Goal: Task Accomplishment & Management: Use online tool/utility

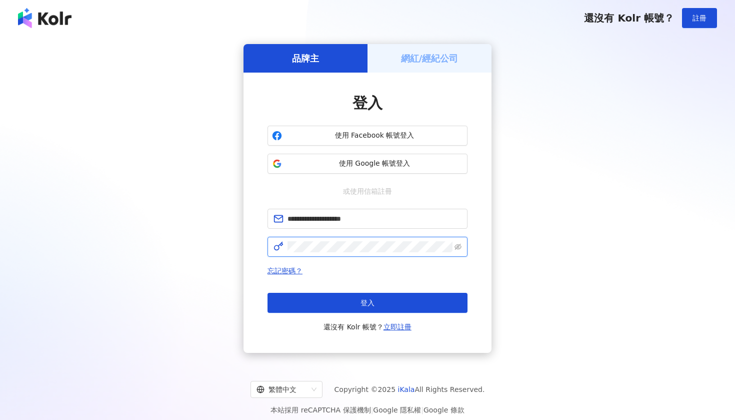
click at [368, 303] on button "登入" at bounding box center [368, 303] width 200 height 20
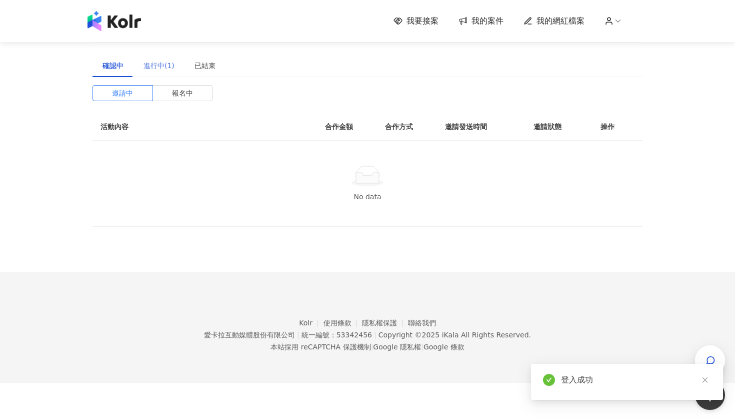
click at [144, 71] on div "進行中(1)" at bounding box center [159, 65] width 51 height 23
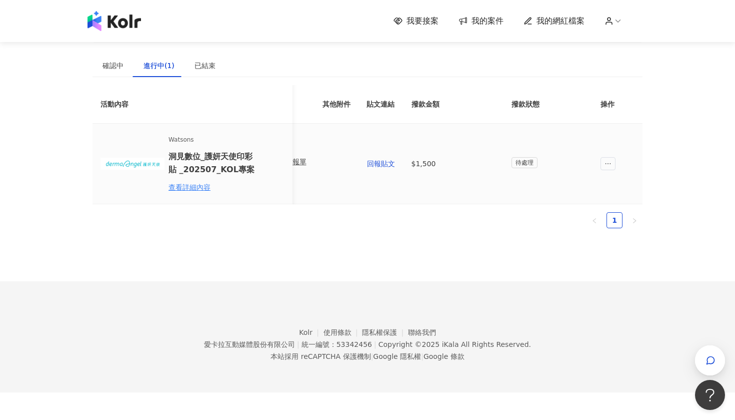
scroll to position [0, 451]
click at [372, 164] on span "回報貼文" at bounding box center [382, 164] width 28 height 8
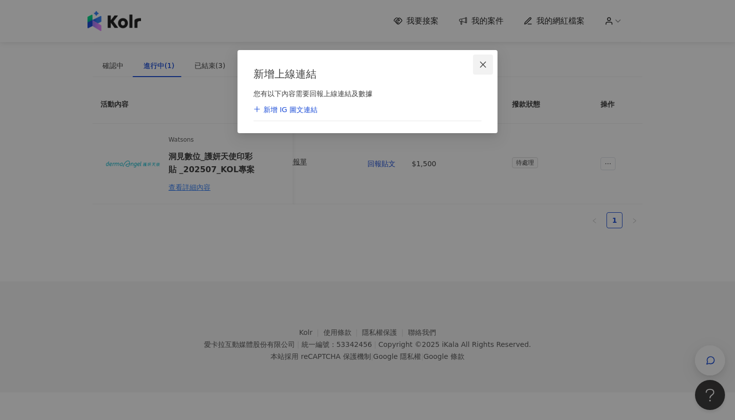
click at [486, 65] on icon "close" at bounding box center [483, 65] width 8 height 8
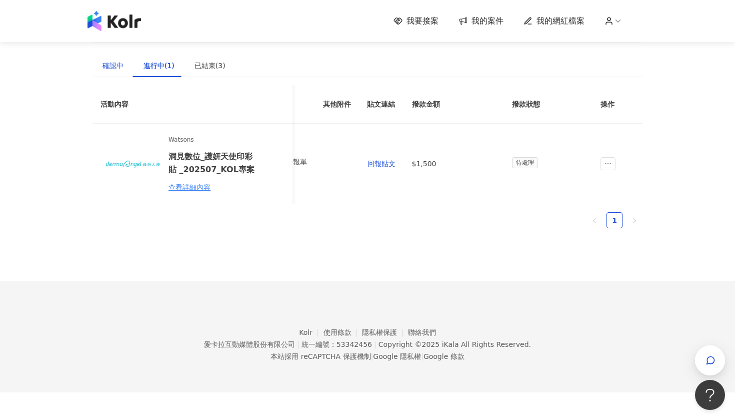
click at [118, 67] on div "確認中" at bounding box center [113, 65] width 21 height 11
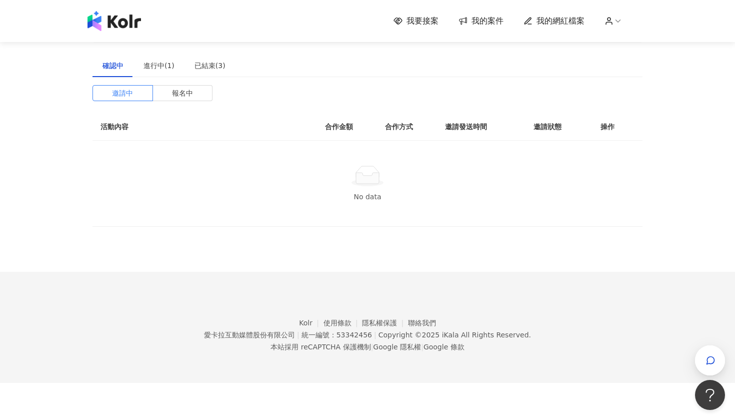
click at [416, 17] on span "我要接案" at bounding box center [423, 21] width 32 height 11
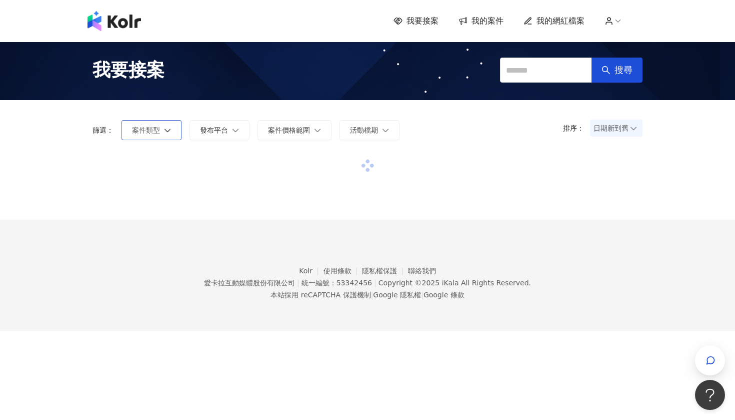
click at [166, 137] on button "案件類型" at bounding box center [152, 130] width 60 height 20
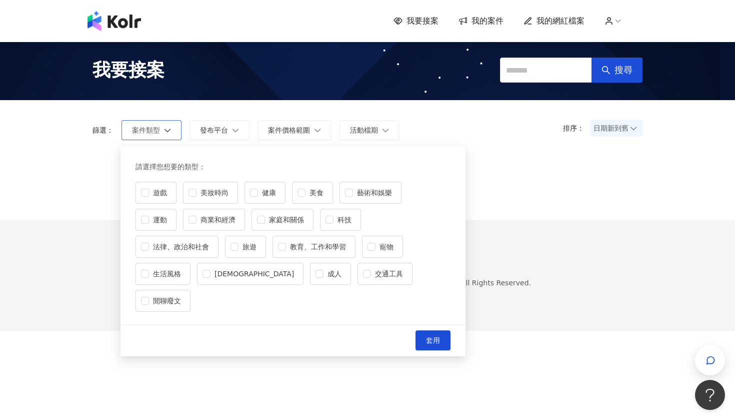
click at [166, 137] on button "案件類型" at bounding box center [152, 130] width 60 height 20
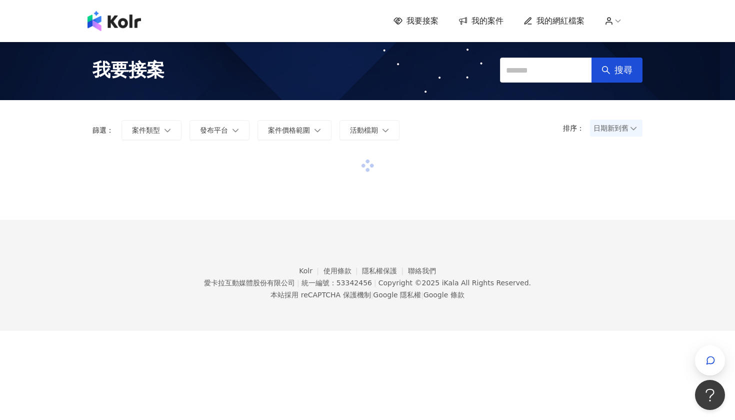
click at [541, 284] on footer "Kolr 使用條款 隱私權保護 聯絡我們 愛卡拉互動媒體股份有限公司 | 統一編號：53342456 | Copyright © 2025 iKala All…" at bounding box center [367, 275] width 735 height 111
click at [537, 284] on footer "Kolr 使用條款 隱私權保護 聯絡我們 愛卡拉互動媒體股份有限公司 | 統一編號：53342456 | Copyright © 2025 iKala All…" at bounding box center [367, 275] width 735 height 111
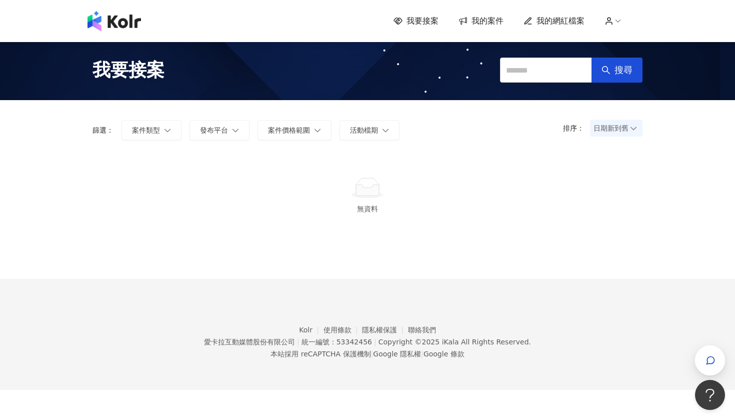
drag, startPoint x: 500, startPoint y: 7, endPoint x: 329, endPoint y: 271, distance: 315.0
click at [329, 271] on div "無資料" at bounding box center [368, 216] width 550 height 126
click at [179, 132] on button "案件類型" at bounding box center [152, 130] width 60 height 20
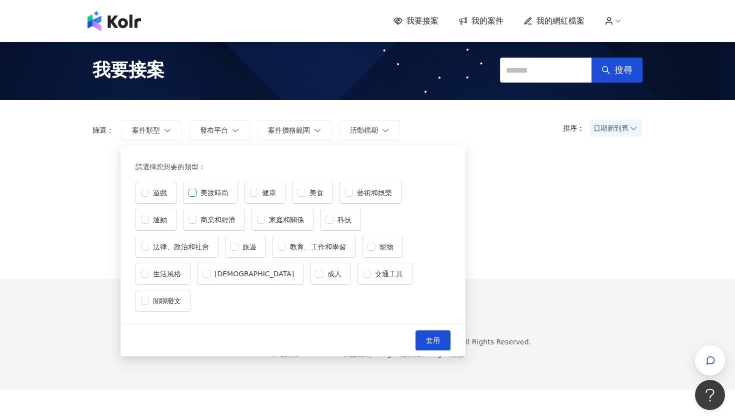
click at [190, 197] on label "美妝時尚" at bounding box center [210, 193] width 55 height 22
click at [311, 197] on span "美食" at bounding box center [317, 192] width 22 height 11
click at [266, 236] on label "旅遊" at bounding box center [245, 247] width 41 height 22
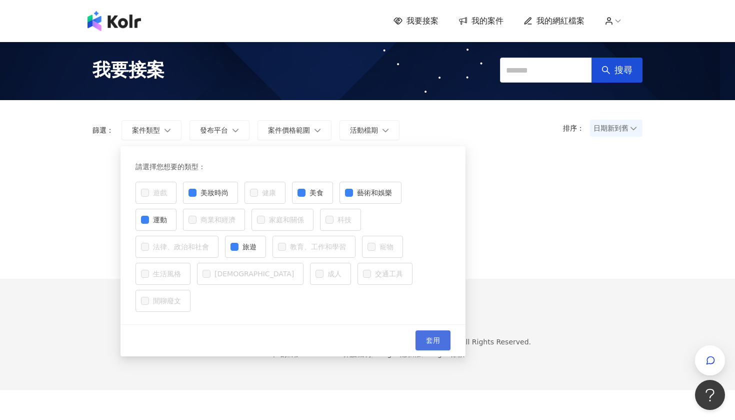
click at [425, 330] on button "套用" at bounding box center [433, 340] width 35 height 20
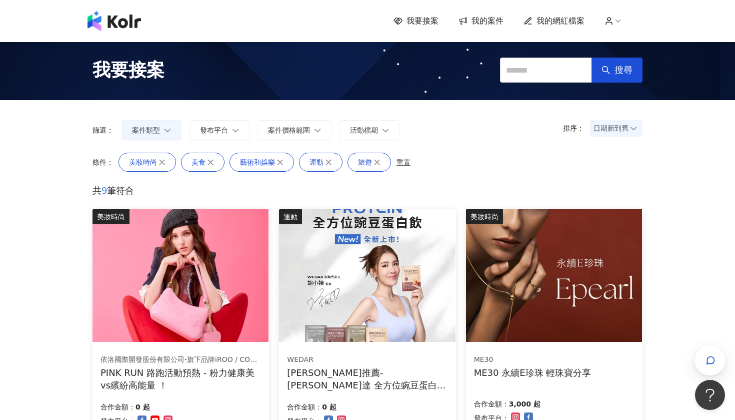
click at [396, 167] on button "重置" at bounding box center [406, 162] width 20 height 19
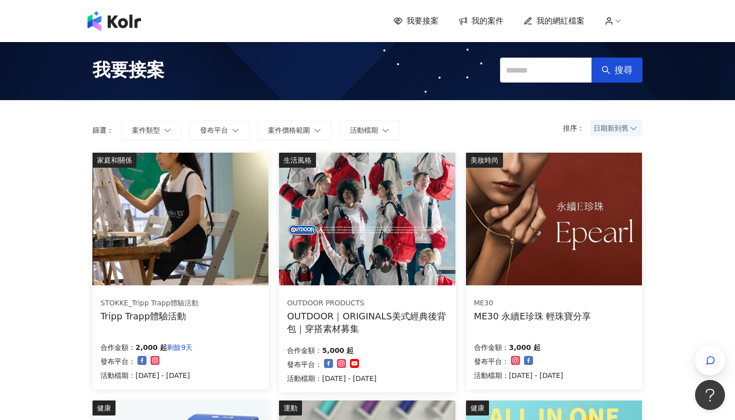
click at [200, 324] on div "STOKKE_Tripp Trapp體驗活動 Tripp Trapp體驗活動 合作金額： 2,000 起 剩餘9天 發布平台： 活動檔期：[DATE] - […" at bounding box center [181, 339] width 177 height 100
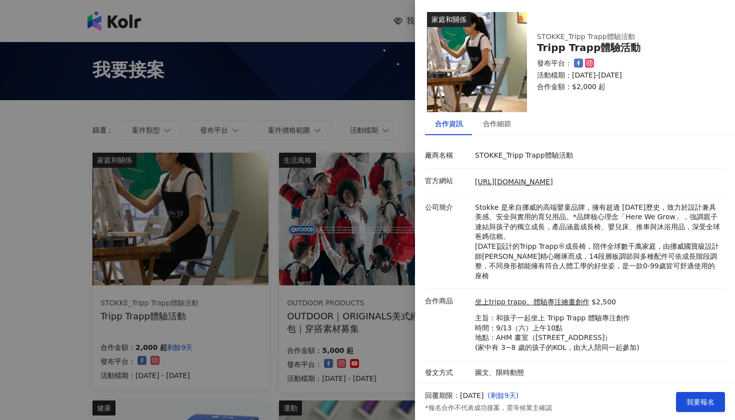
click at [449, 296] on p "合作商品" at bounding box center [447, 301] width 45 height 10
click at [393, 319] on div at bounding box center [367, 210] width 735 height 420
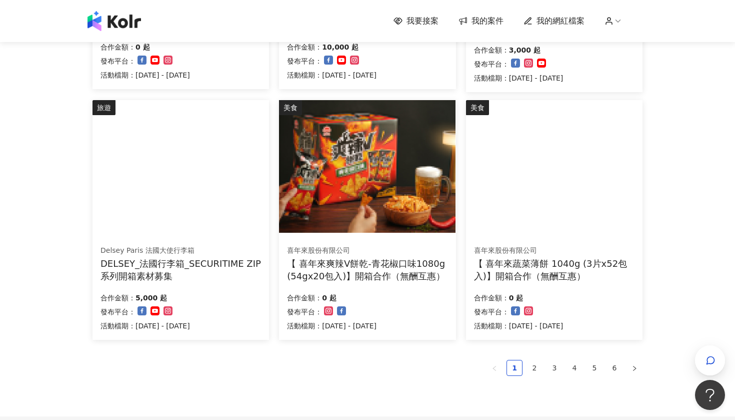
scroll to position [549, 0]
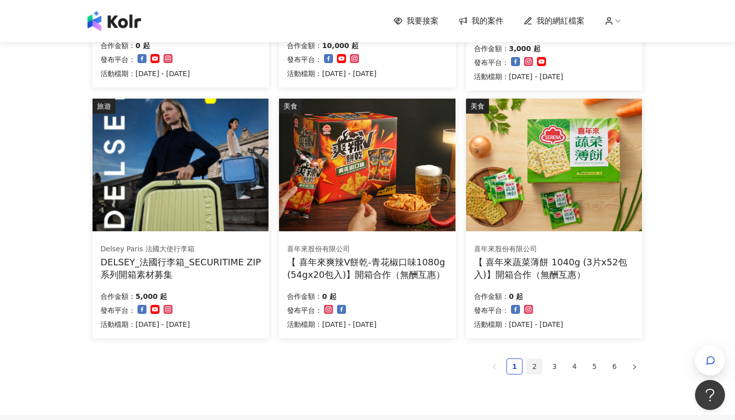
click at [534, 366] on link "2" at bounding box center [534, 366] width 15 height 15
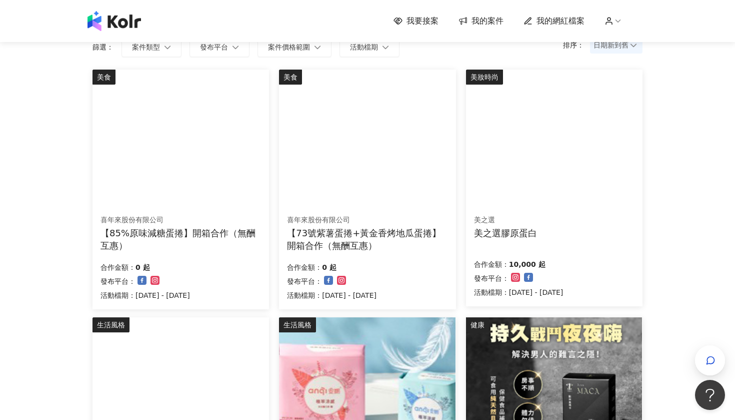
scroll to position [82, 0]
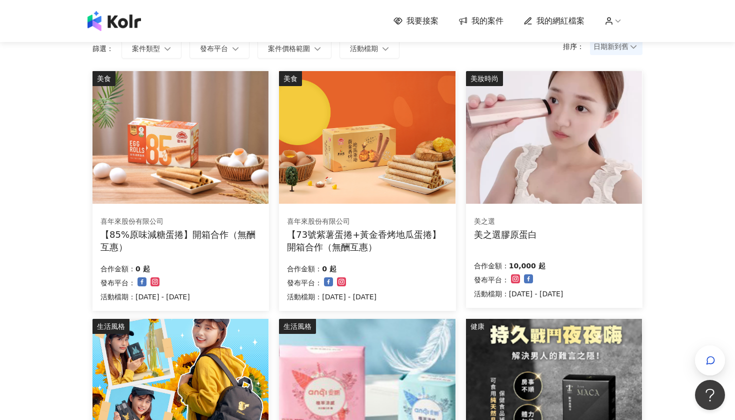
click at [561, 229] on div "美之選 美之選膠原蛋白" at bounding box center [554, 228] width 161 height 25
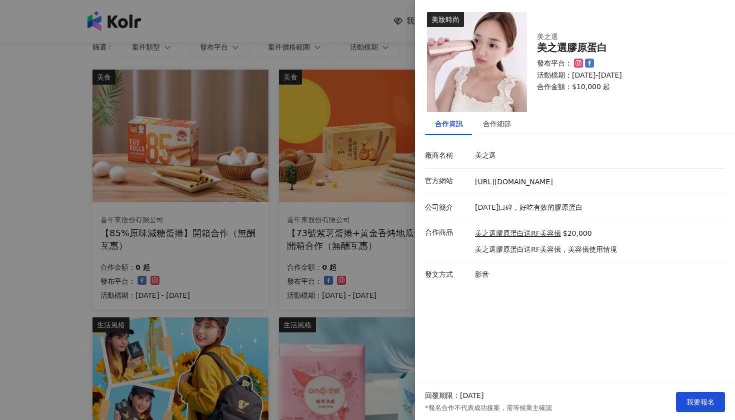
scroll to position [83, 0]
click at [371, 243] on div at bounding box center [367, 210] width 735 height 420
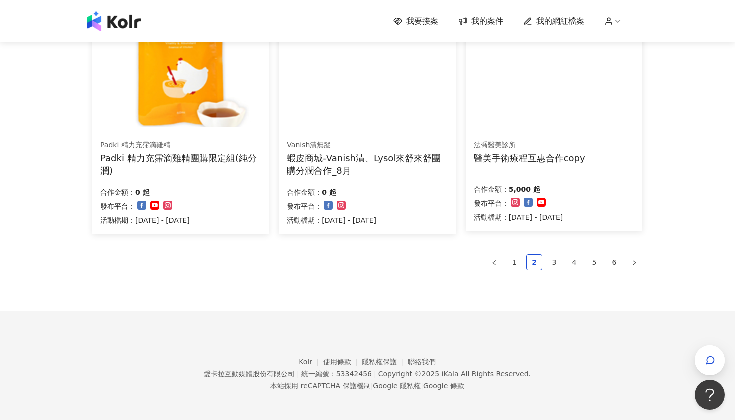
scroll to position [652, 0]
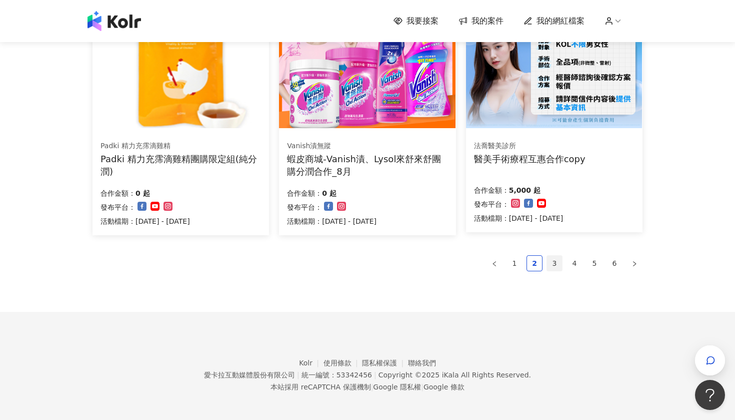
click at [548, 260] on link "3" at bounding box center [554, 263] width 15 height 15
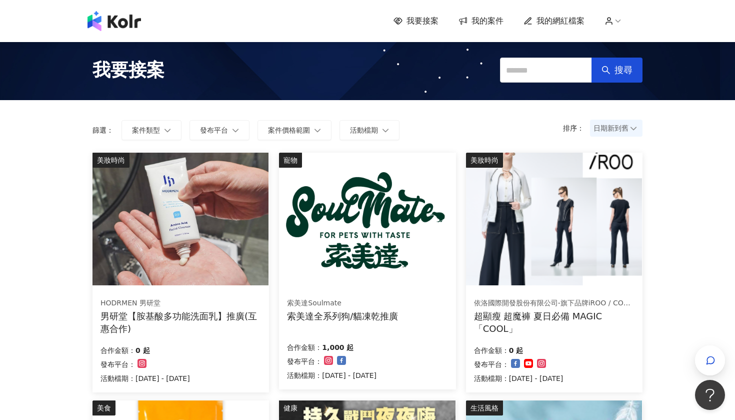
scroll to position [0, 0]
click at [279, 344] on div "寵物 索美達Soulmate 索美達全系列狗/貓凍乾推廣 合作金額： 1,000 起 發布平台： 活動檔期：[DATE] - [DATE]" at bounding box center [367, 271] width 187 height 237
click at [221, 336] on div "HODRMEN 男研堂 男研堂【胺基酸多功能洗面乳】推廣(互惠合作) 合作金額： 0 起 發布平台： 活動檔期：[DATE] - [DATE]" at bounding box center [181, 340] width 177 height 103
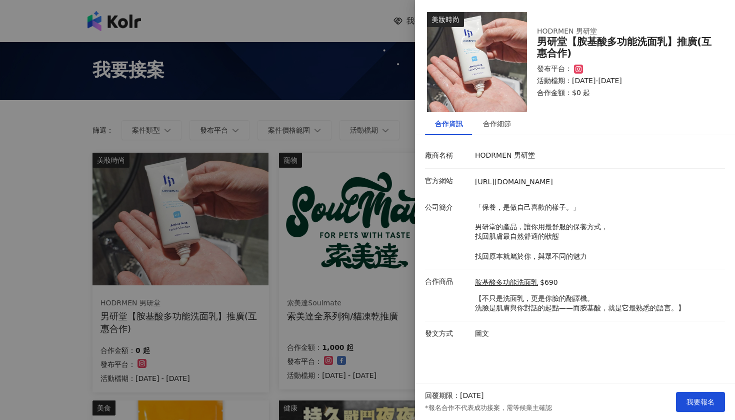
click at [404, 297] on div at bounding box center [367, 210] width 735 height 420
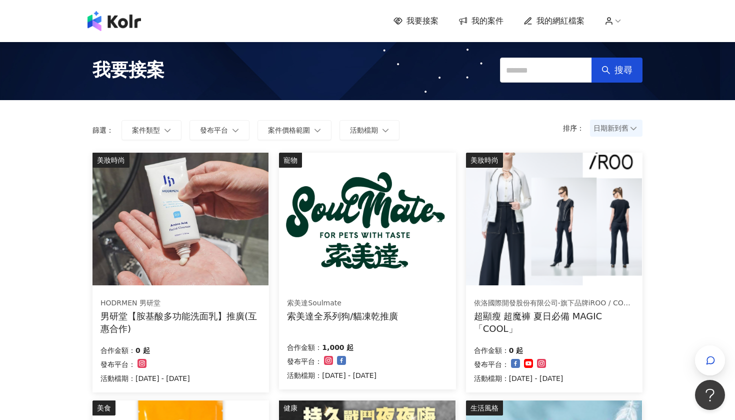
scroll to position [10, 0]
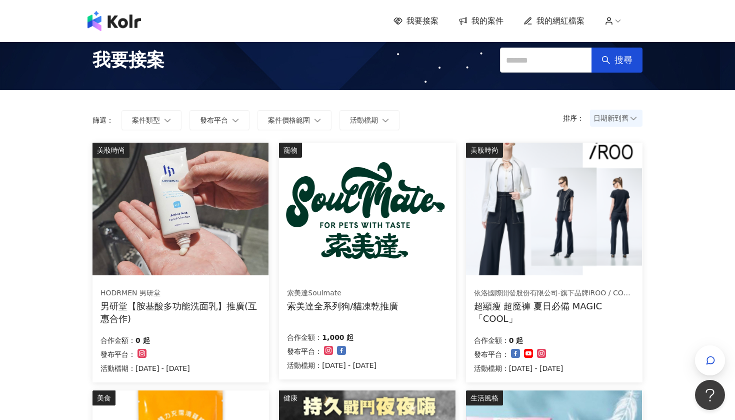
click at [533, 271] on img at bounding box center [554, 209] width 176 height 133
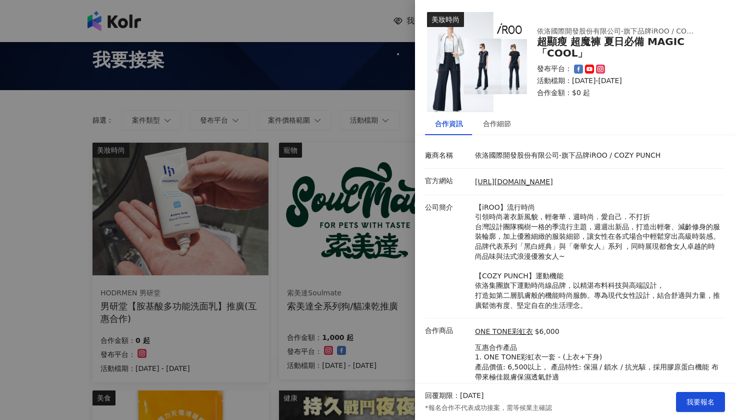
click at [445, 71] on img at bounding box center [477, 62] width 100 height 100
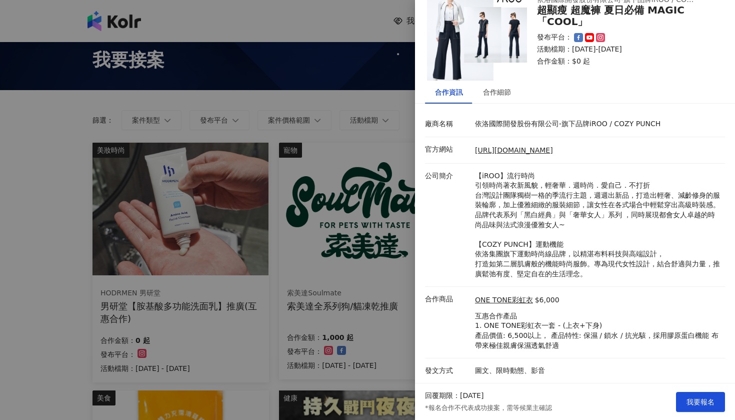
scroll to position [54, 0]
click at [509, 87] on div "合作細節" at bounding box center [497, 92] width 28 height 11
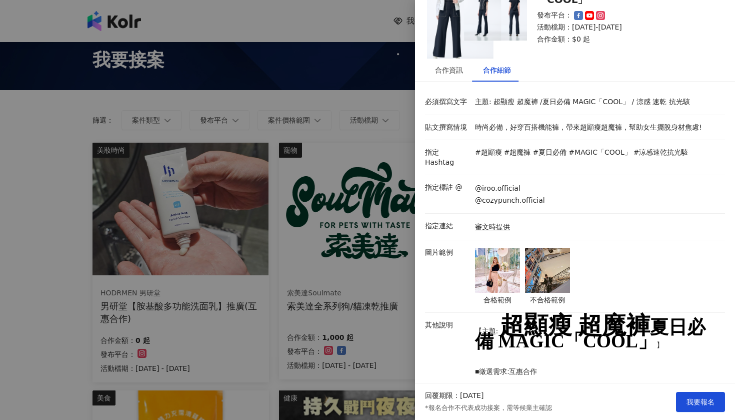
click at [490, 261] on img at bounding box center [497, 270] width 45 height 45
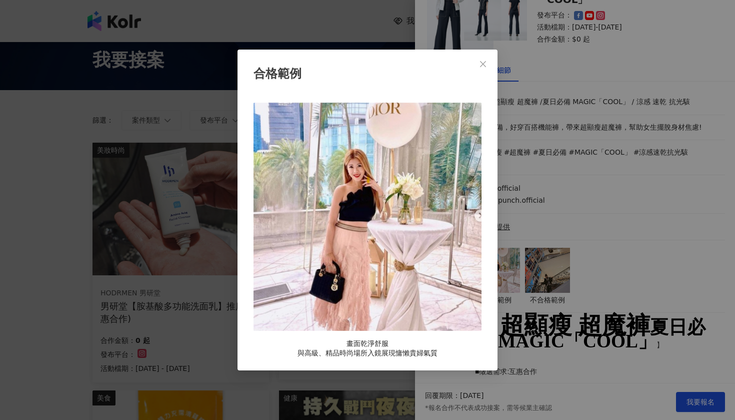
click at [516, 255] on div "合格範例 畫面乾淨舒服 與高級、精品時尚場所入鏡展現慵懶貴婦氣質" at bounding box center [367, 210] width 735 height 420
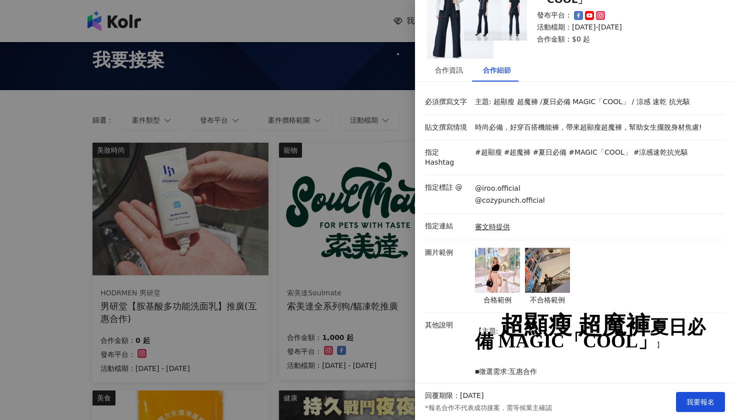
click at [563, 253] on img at bounding box center [547, 270] width 45 height 45
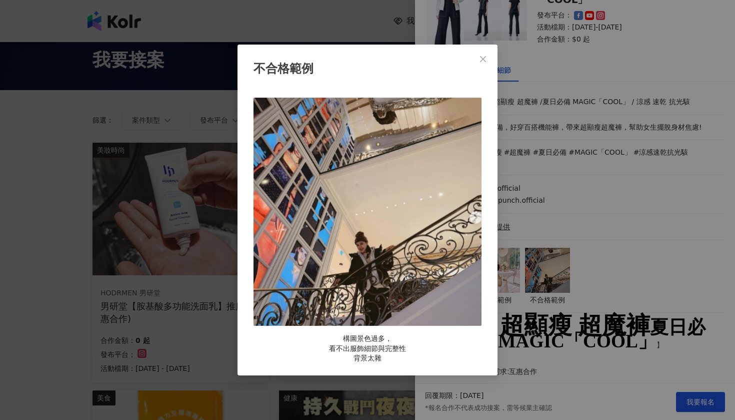
click at [563, 253] on div "不合格範例 構圖景色過多， 看不出服飾細節與完整性 背景太雜" at bounding box center [367, 210] width 735 height 420
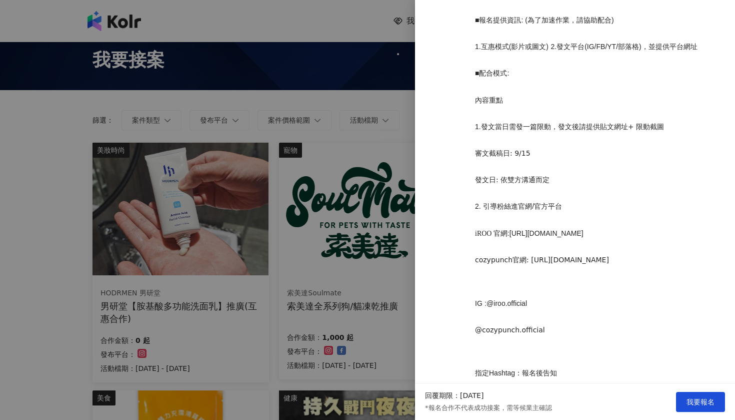
scroll to position [633, 0]
click at [353, 240] on div at bounding box center [367, 210] width 735 height 420
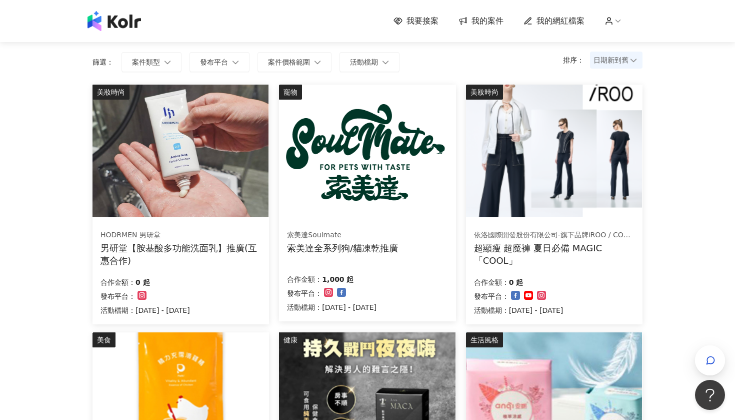
scroll to position [75, 0]
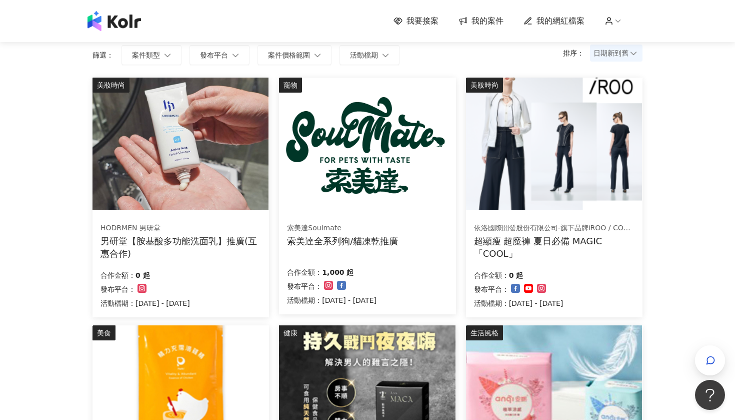
click at [243, 192] on img at bounding box center [181, 144] width 176 height 133
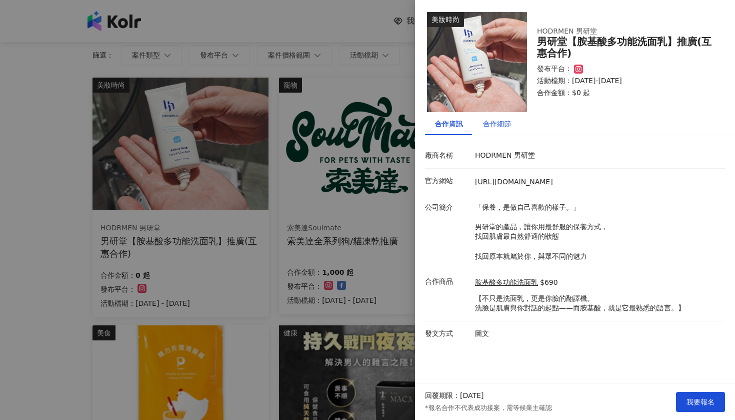
click at [493, 124] on div "合作細節" at bounding box center [497, 123] width 28 height 11
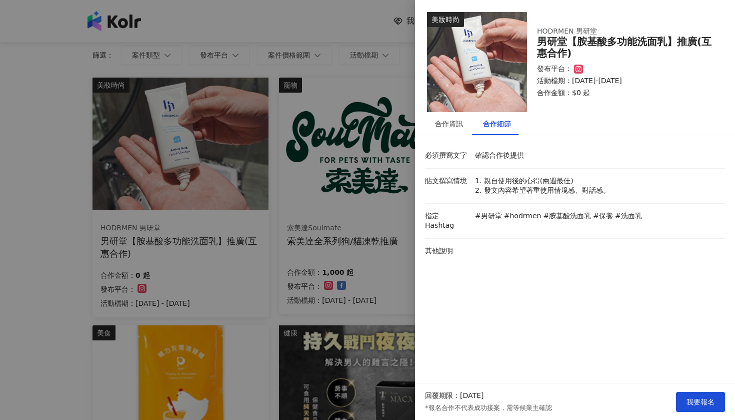
click at [411, 202] on div at bounding box center [367, 210] width 735 height 420
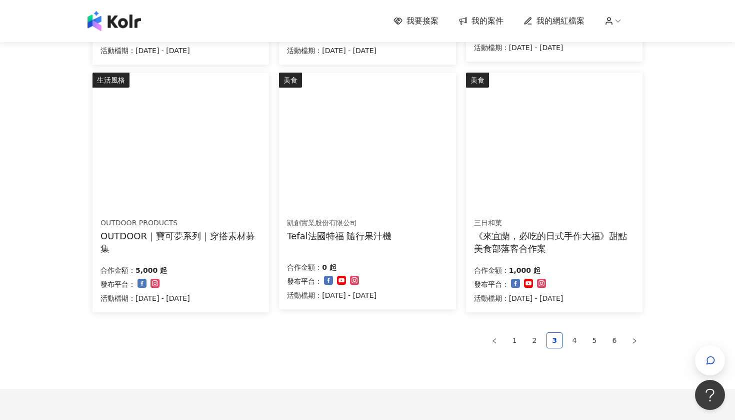
scroll to position [576, 0]
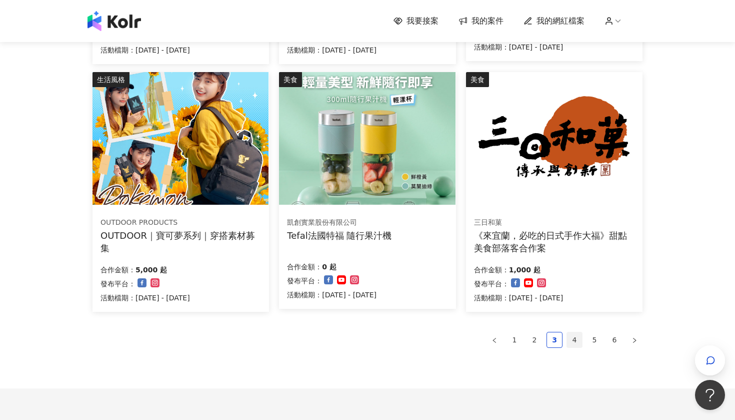
click at [577, 332] on link "4" at bounding box center [574, 339] width 15 height 15
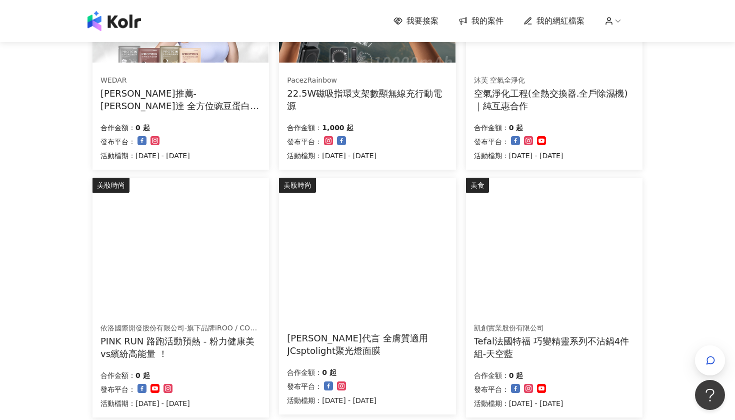
scroll to position [220, 0]
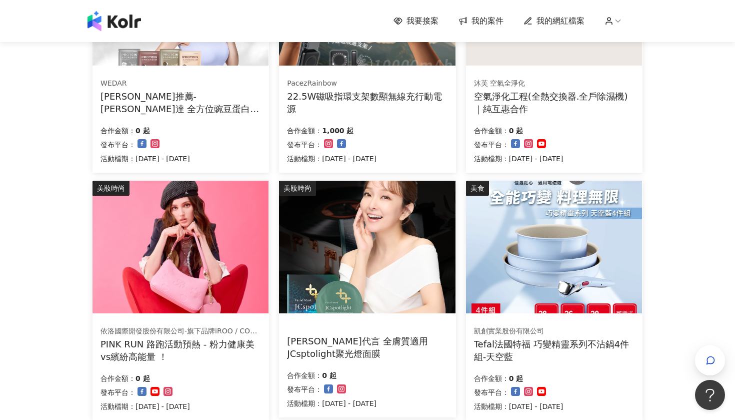
click at [240, 345] on div "PINK RUN 路跑活動預熱 - 粉力健康美vs繽紛高能量 ！" at bounding box center [181, 350] width 161 height 25
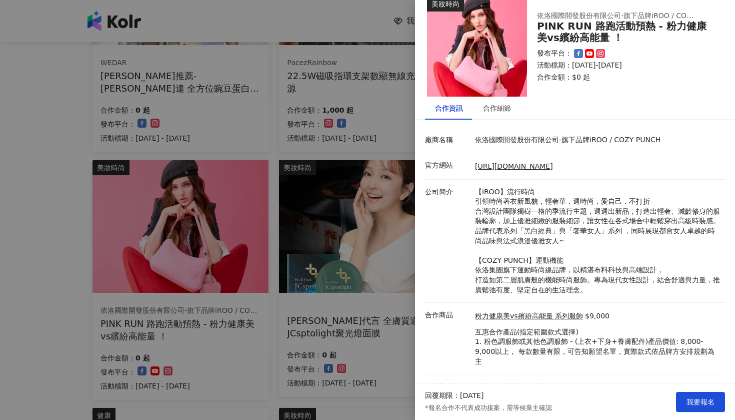
scroll to position [243, 0]
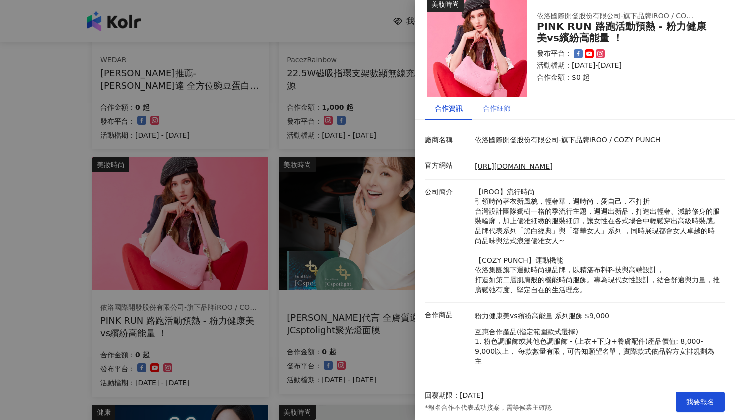
click at [492, 114] on div "合作細節" at bounding box center [497, 108] width 48 height 23
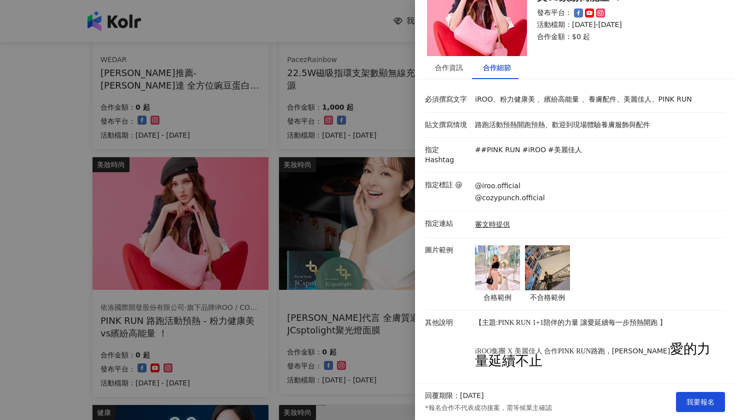
scroll to position [57, 0]
click at [376, 120] on div at bounding box center [367, 210] width 735 height 420
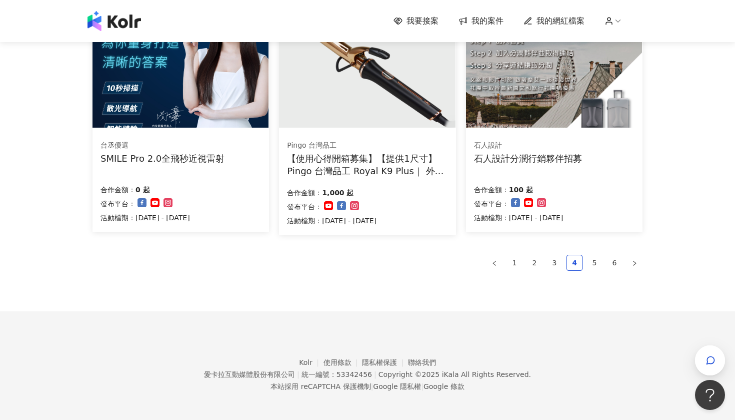
scroll to position [652, 0]
click at [596, 267] on link "5" at bounding box center [594, 263] width 15 height 15
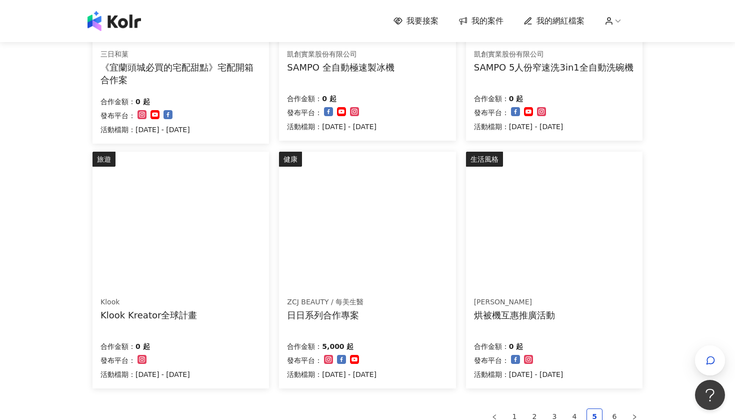
scroll to position [499, 0]
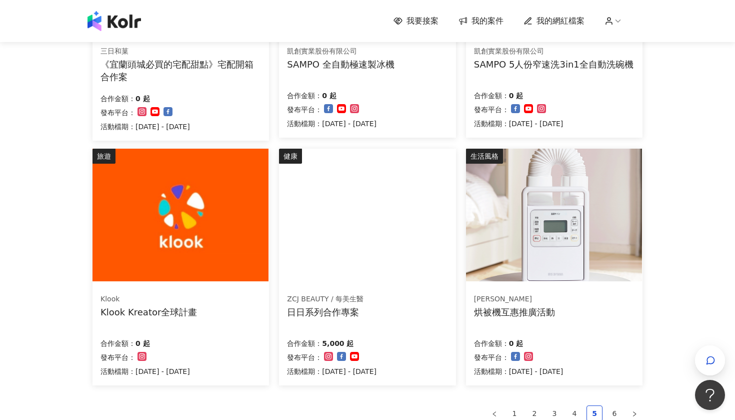
click at [222, 310] on div "Klook Klook Kreator全球計畫" at bounding box center [181, 305] width 161 height 25
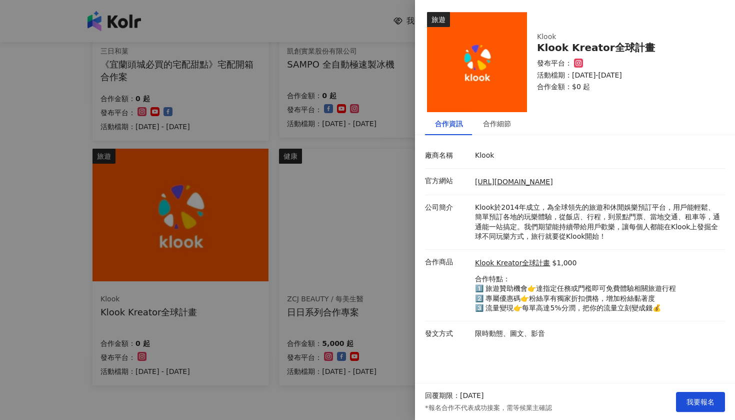
scroll to position [501, 0]
click at [360, 243] on div at bounding box center [367, 210] width 735 height 420
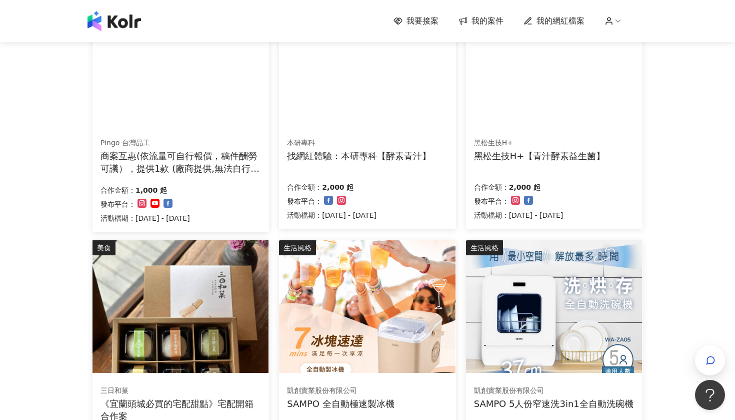
scroll to position [160, 0]
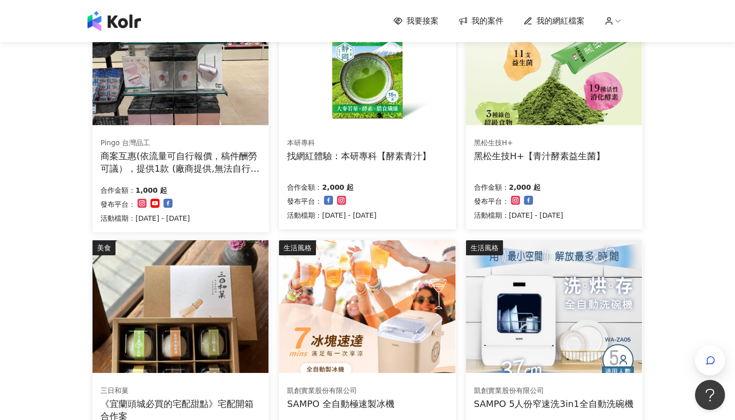
click at [228, 180] on div "Pingo 台灣品工 商案互惠(依流量可自行報價，稿件酬勞可議），提供1款 (廠商提供,無法自行選擇顏色) 合作金額： 1,000 起 發布平台： 活動檔期：…" at bounding box center [181, 180] width 177 height 103
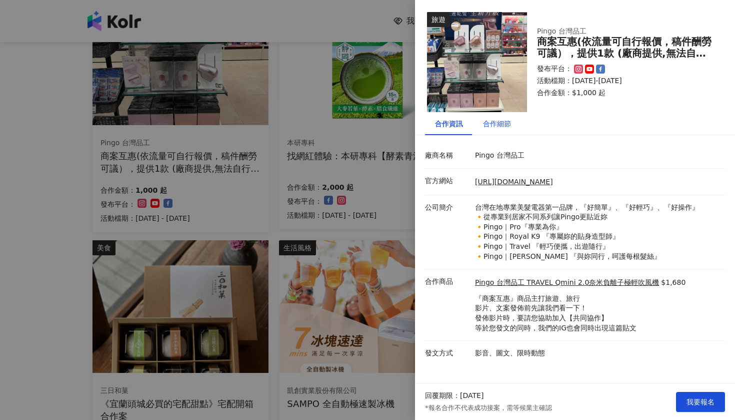
click at [491, 125] on div "合作細節" at bounding box center [497, 123] width 28 height 11
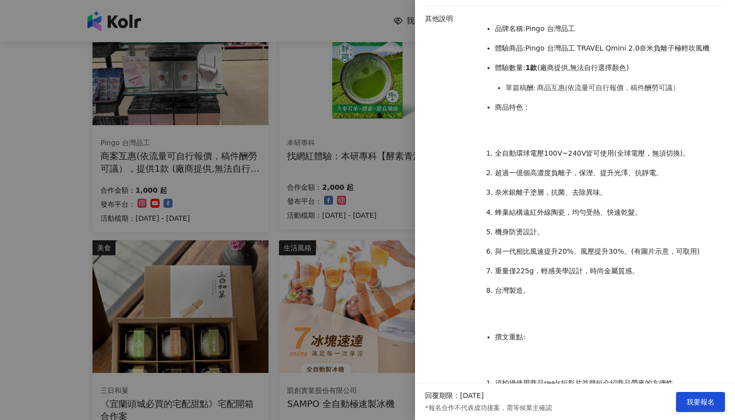
scroll to position [310, 0]
click at [369, 135] on div at bounding box center [367, 210] width 735 height 420
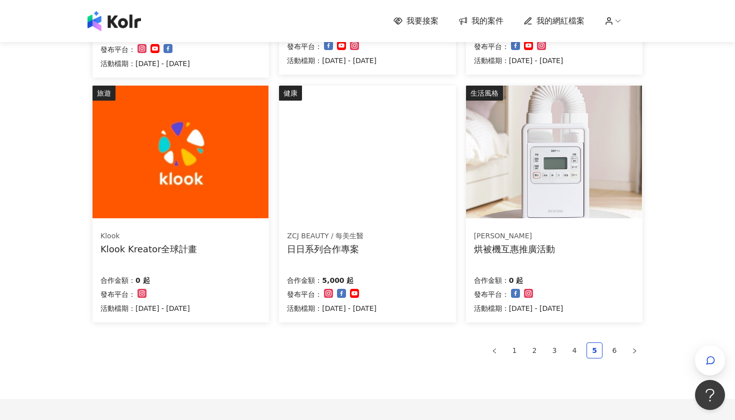
scroll to position [562, 0]
click at [609, 347] on link "6" at bounding box center [614, 350] width 15 height 15
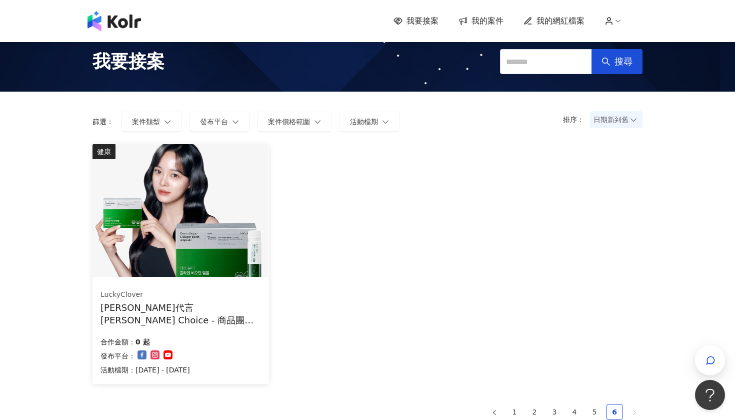
scroll to position [8, 0]
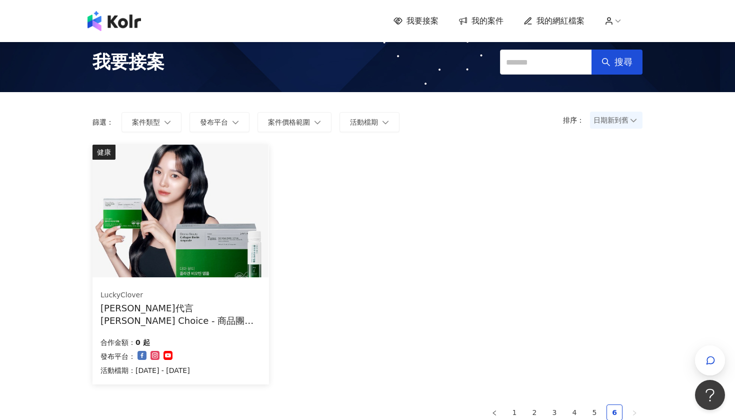
click at [247, 274] on img at bounding box center [181, 211] width 176 height 133
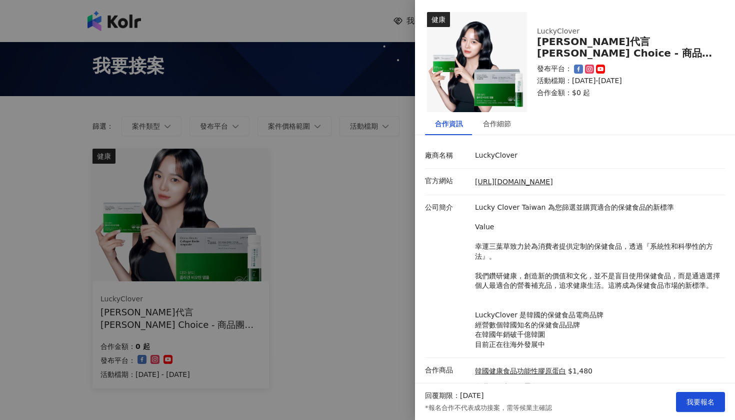
scroll to position [0, 0]
click at [489, 128] on div "合作細節" at bounding box center [497, 123] width 28 height 11
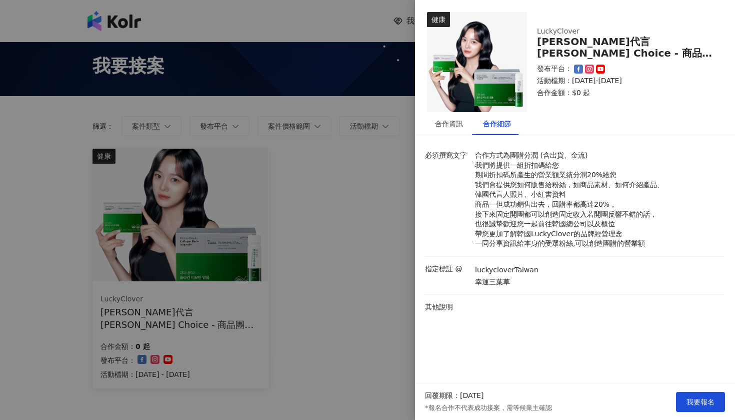
click at [419, 187] on div "必須撰寫文字 合作方式為團購分潤 (含出貨、金流) 我們將提供一組折扣碼給您 期間折扣碼所產生的營業額業績分潤20%給您 我們會提供您如何販售給粉絲，如商品素…" at bounding box center [575, 235] width 320 height 184
click at [376, 174] on div at bounding box center [367, 210] width 735 height 420
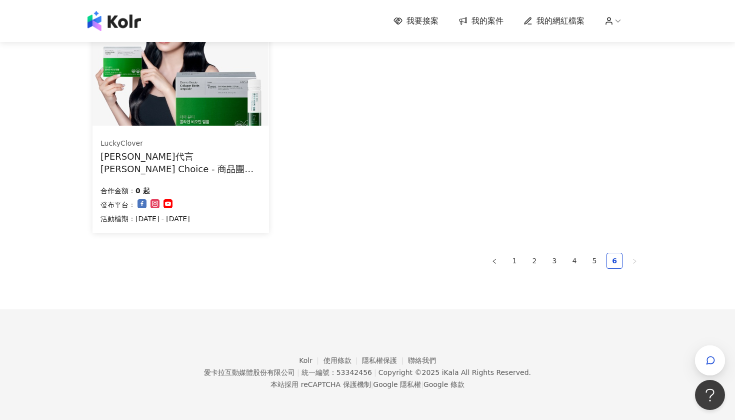
scroll to position [159, 0]
click at [522, 260] on li "1" at bounding box center [515, 261] width 16 height 16
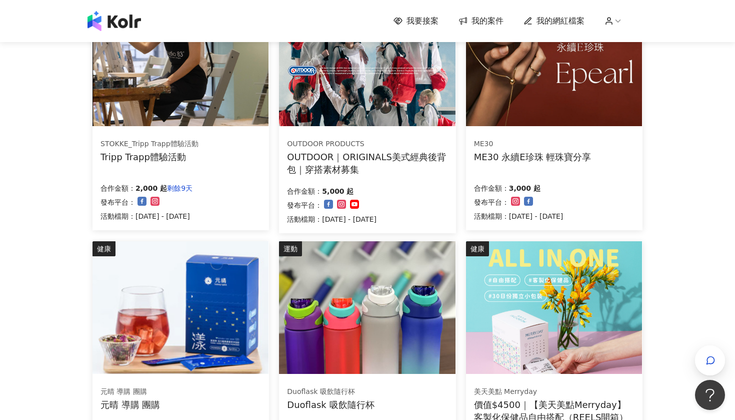
click at [435, 189] on div "合作金額： 5,000 起 發布平台： 活動檔期：[DATE] - [DATE]" at bounding box center [367, 204] width 161 height 42
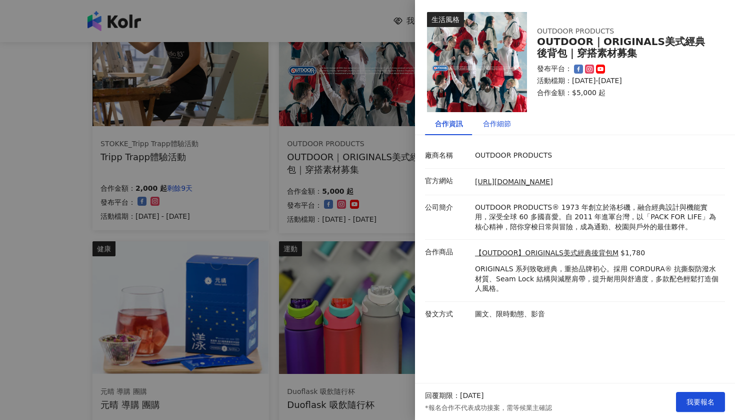
click at [494, 125] on div "合作細節" at bounding box center [497, 123] width 28 height 11
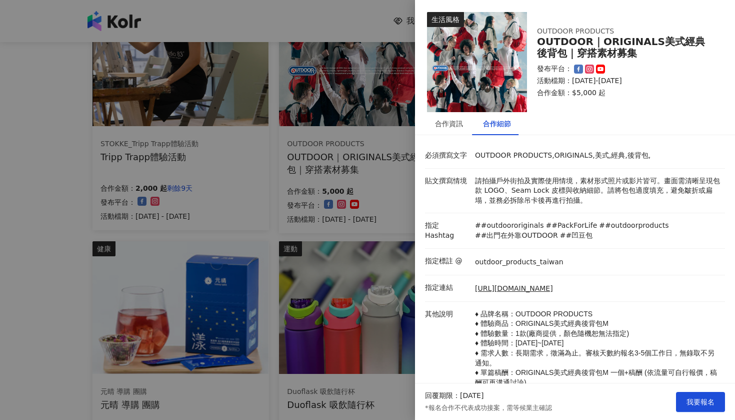
scroll to position [0, 0]
click at [486, 68] on img at bounding box center [477, 62] width 100 height 100
click at [509, 285] on link "[URL][DOMAIN_NAME]" at bounding box center [514, 289] width 78 height 10
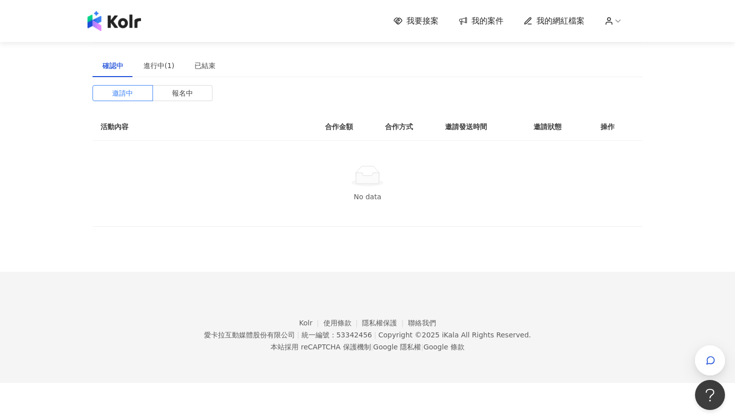
click at [411, 16] on span "我要接案" at bounding box center [423, 21] width 32 height 11
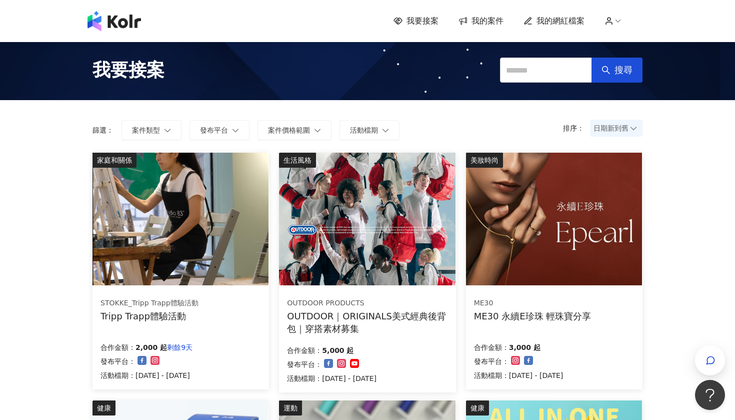
click at [370, 215] on img at bounding box center [367, 219] width 176 height 133
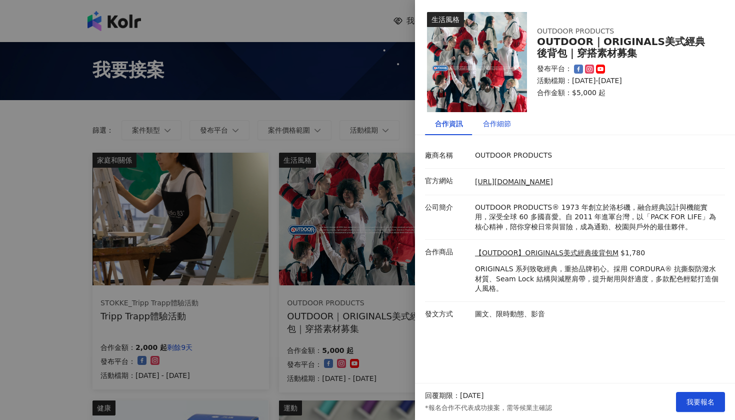
click at [503, 121] on div "合作細節" at bounding box center [497, 123] width 28 height 11
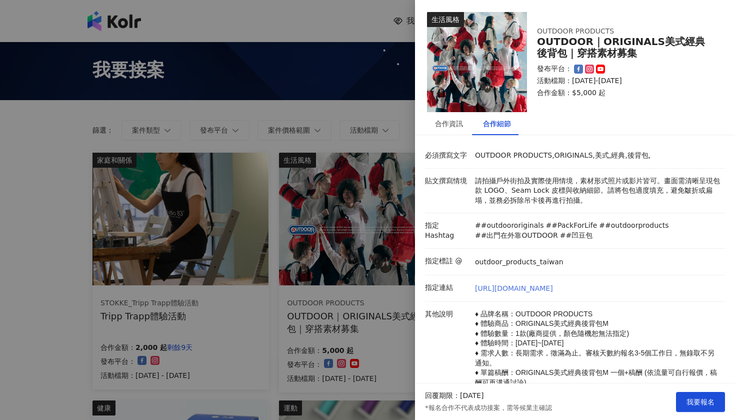
click at [514, 286] on link "[URL][DOMAIN_NAME]" at bounding box center [514, 289] width 78 height 10
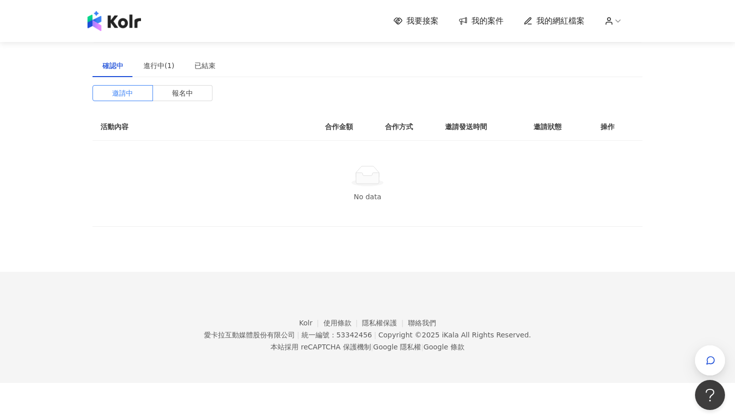
click at [416, 12] on div "我要接案 我的案件 我的網紅檔案" at bounding box center [368, 21] width 570 height 20
click at [415, 25] on span "我要接案" at bounding box center [423, 21] width 32 height 11
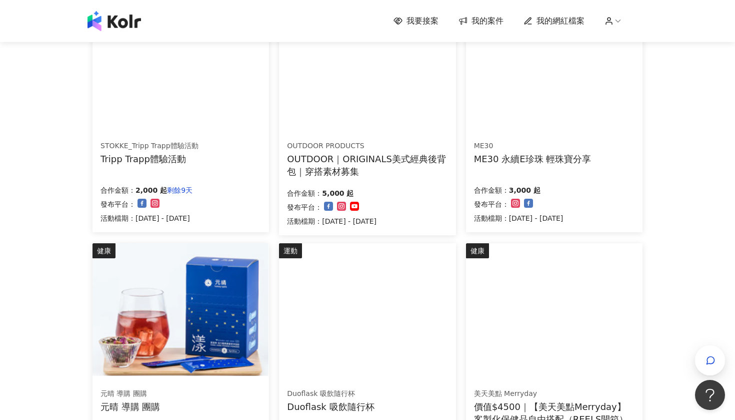
scroll to position [158, 0]
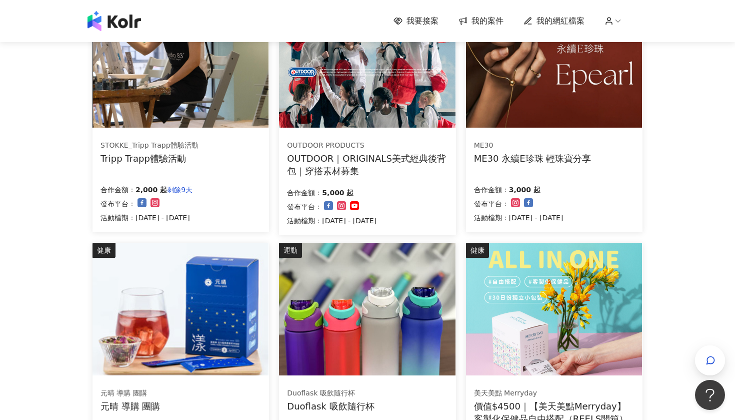
click at [608, 173] on div "ME30 ME30 永續E珍珠 輕珠寶分享 合作金額： 3,000 起 發布平台： 活動檔期：2025/9/1 - 2025/9/26" at bounding box center [554, 182] width 177 height 100
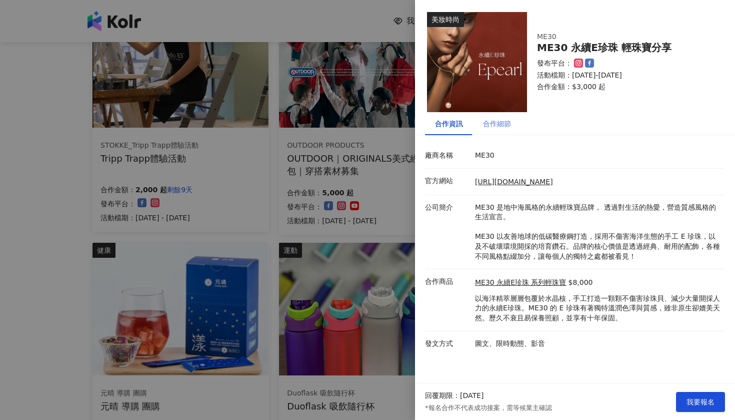
click at [511, 124] on div "合作細節" at bounding box center [497, 123] width 48 height 23
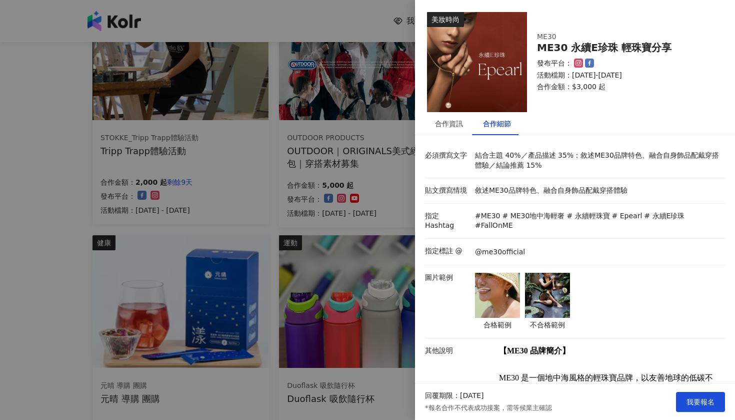
scroll to position [0, 0]
click at [378, 162] on div at bounding box center [367, 210] width 735 height 420
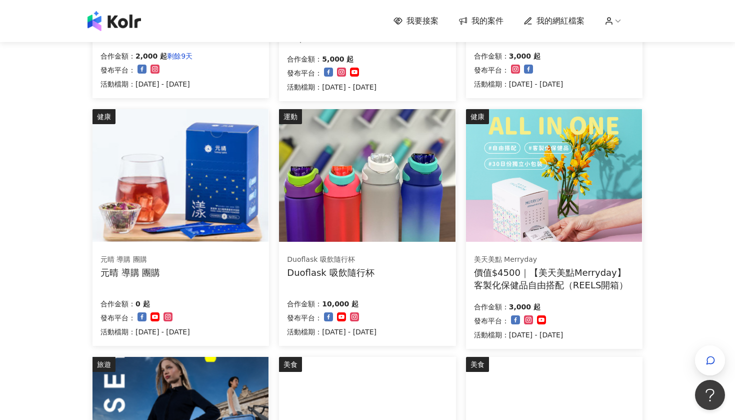
scroll to position [311, 0]
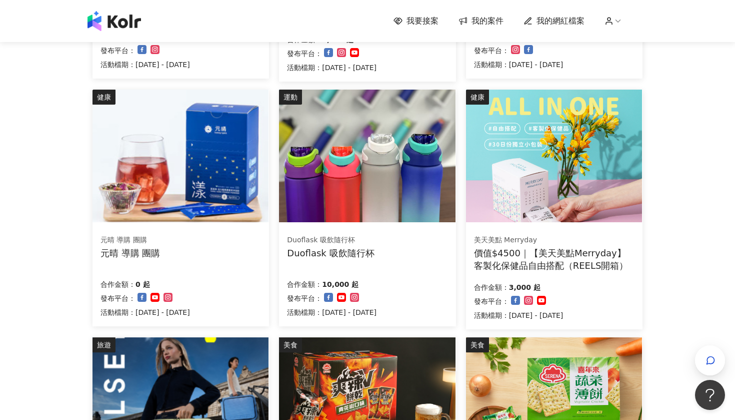
click at [367, 266] on div "Duoflask 吸飲隨行杯 Duoflask 吸飲隨行杯 合作金額： 10,000 起 發布平台： 活動檔期：2025/8/22 - 2025/9/30" at bounding box center [367, 276] width 177 height 100
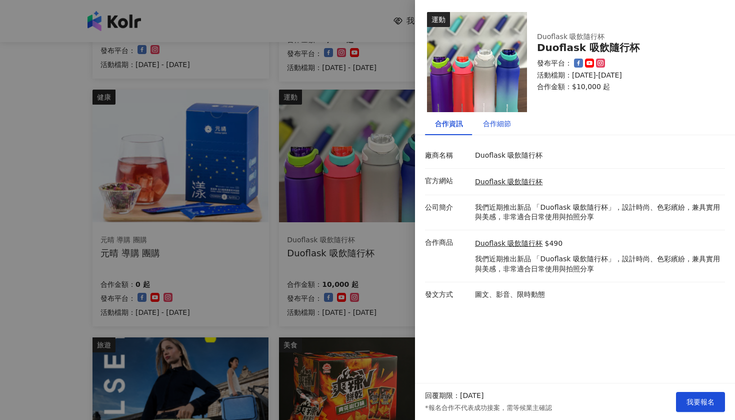
click at [504, 124] on div "合作細節" at bounding box center [497, 123] width 28 height 11
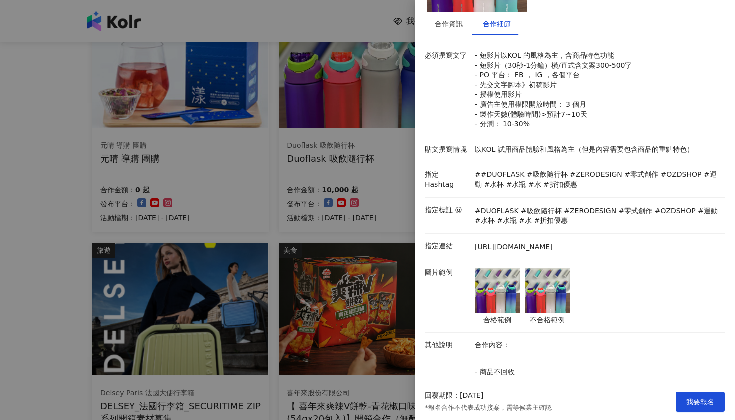
scroll to position [102, 0]
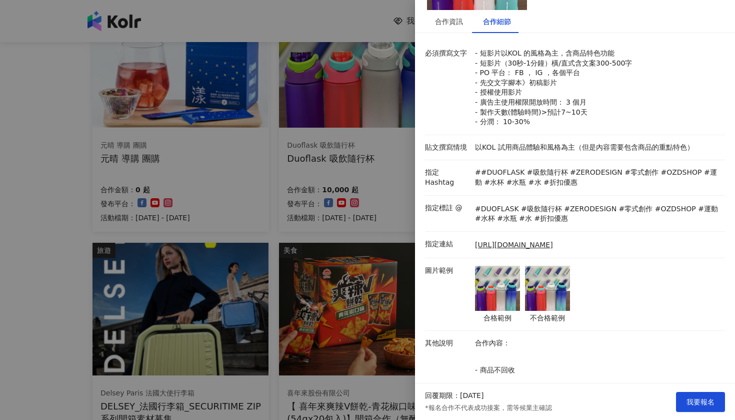
click at [508, 282] on img at bounding box center [497, 288] width 45 height 45
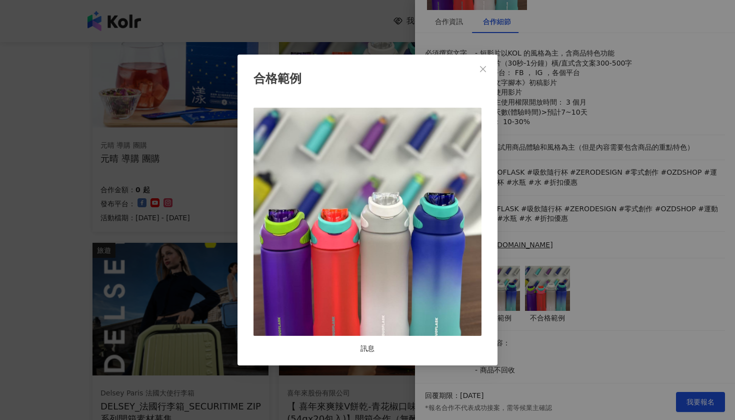
click at [522, 299] on div "合格範例 訊息" at bounding box center [367, 210] width 735 height 420
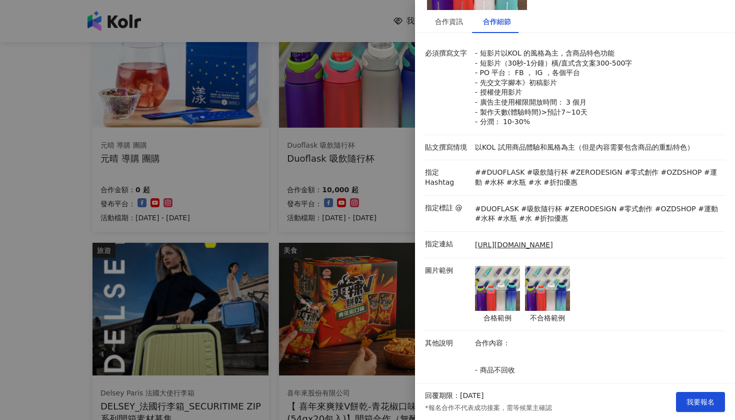
click at [544, 297] on img at bounding box center [547, 288] width 45 height 45
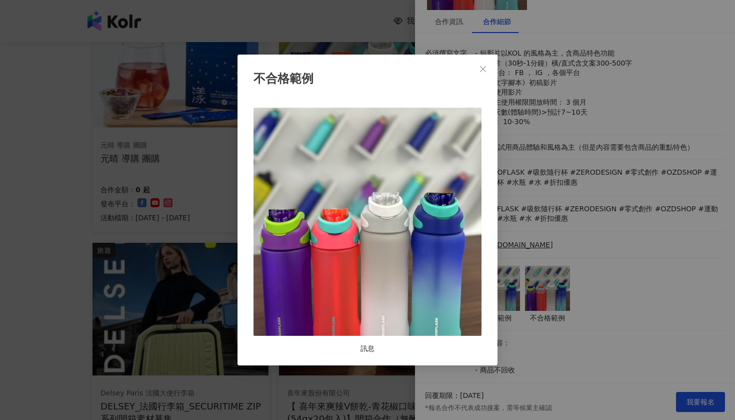
click at [368, 344] on div "訊息" at bounding box center [368, 349] width 228 height 10
click at [573, 281] on div "不合格範例 訊息" at bounding box center [367, 210] width 735 height 420
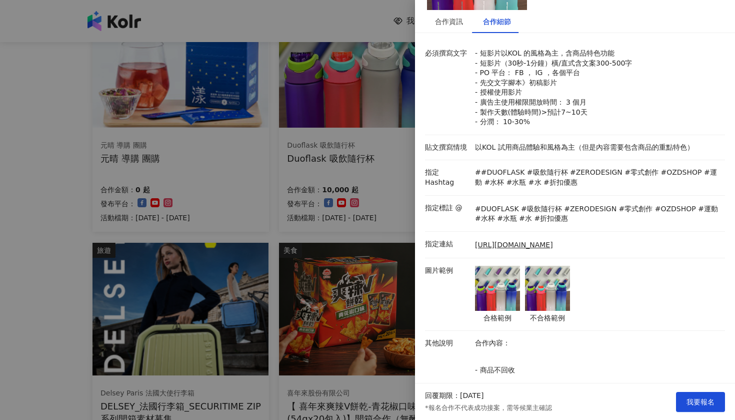
click at [334, 268] on div at bounding box center [367, 210] width 735 height 420
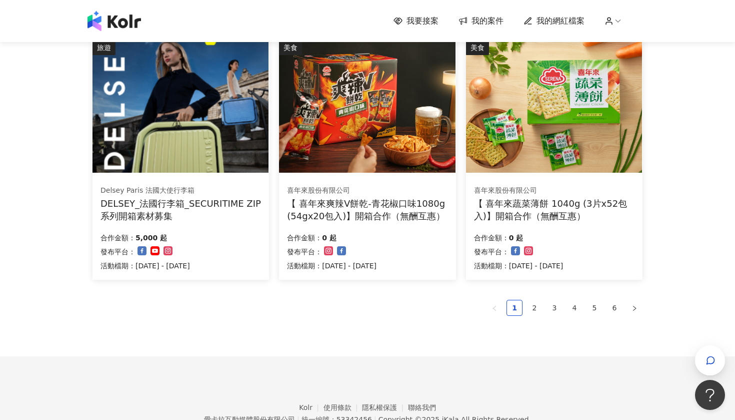
scroll to position [616, 0]
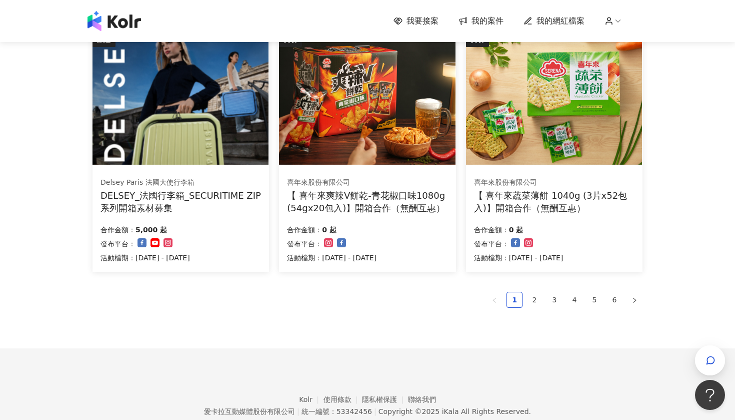
click at [206, 208] on div "DELSEY_法國行李箱_SECURITIME ZIP系列開箱素材募集" at bounding box center [181, 201] width 161 height 25
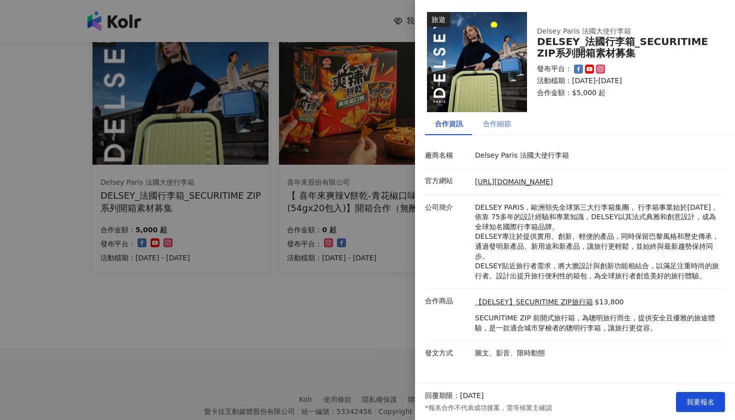
click at [496, 114] on div "合作細節" at bounding box center [497, 123] width 48 height 23
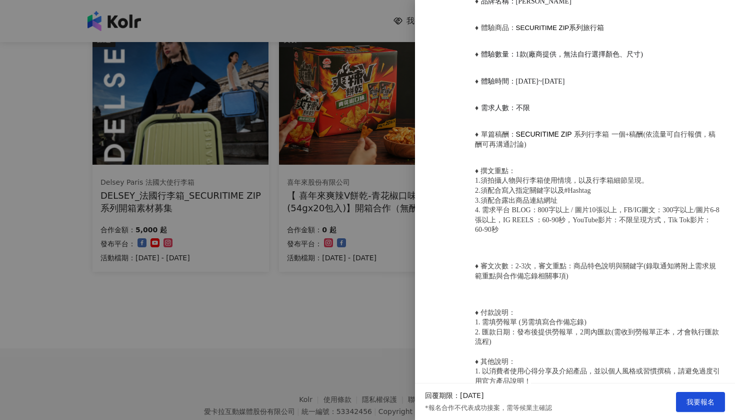
scroll to position [504, 0]
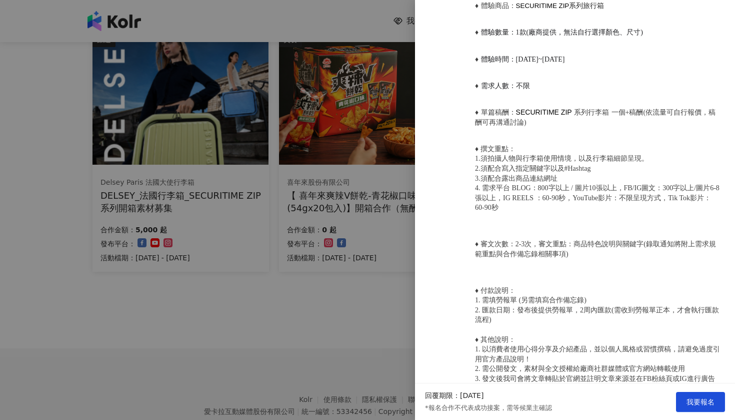
click at [433, 224] on div "其他說明 ♦ 品牌名稱：Delsey Paris ♦ 體驗商品： SECURITIME ZIP 系列旅行箱 ♦ 體驗數量：1款(廠商提供，無法自行選擇顏色、尺…" at bounding box center [573, 204] width 300 height 492
click at [367, 243] on div at bounding box center [367, 210] width 735 height 420
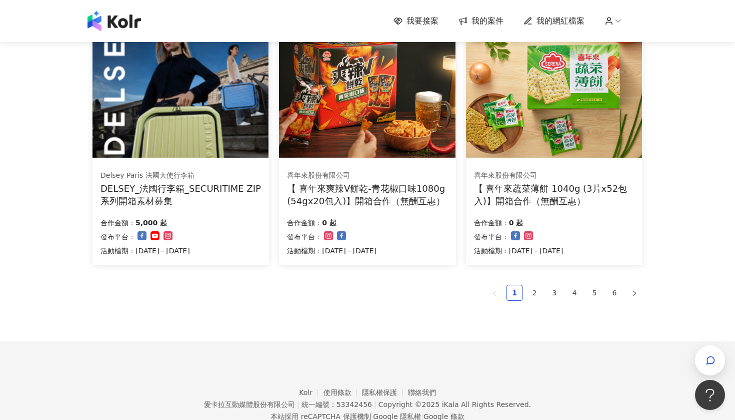
scroll to position [624, 0]
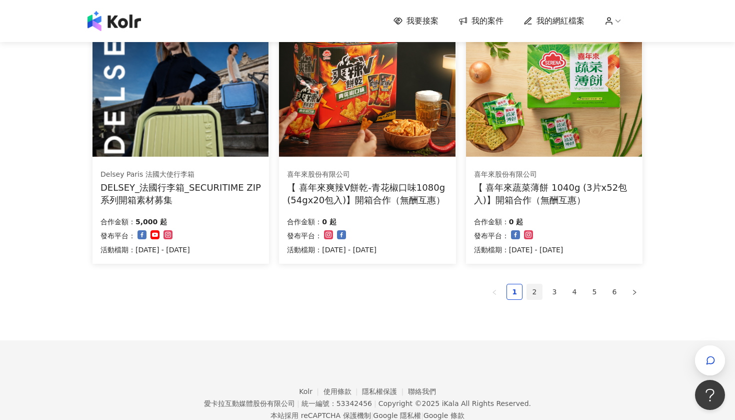
click at [539, 284] on link "2" at bounding box center [534, 291] width 15 height 15
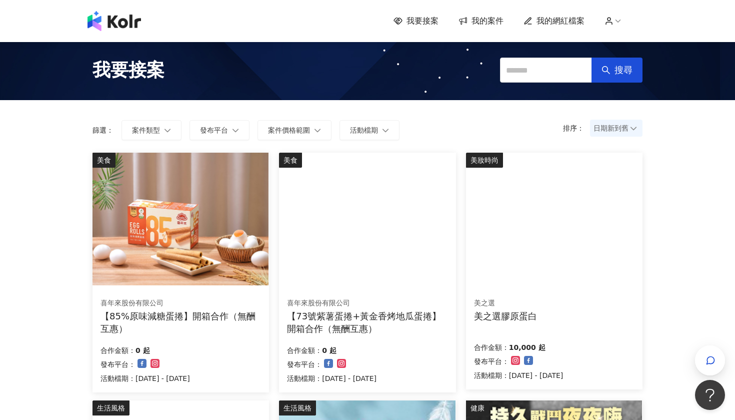
scroll to position [0, 0]
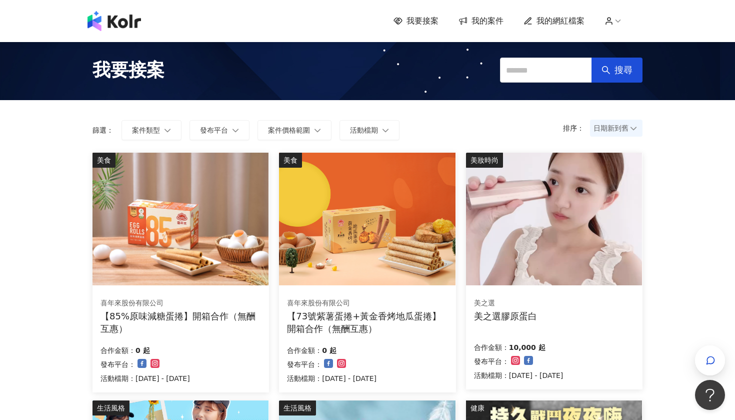
click at [594, 315] on div "美之選 美之選膠原蛋白" at bounding box center [554, 309] width 161 height 25
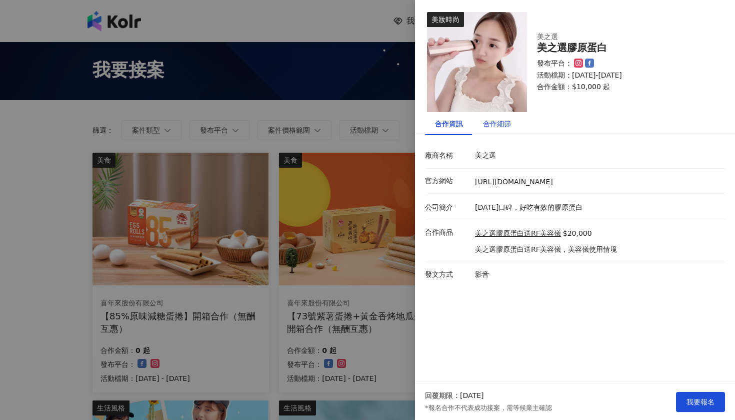
click at [495, 119] on div "合作細節" at bounding box center [497, 123] width 28 height 11
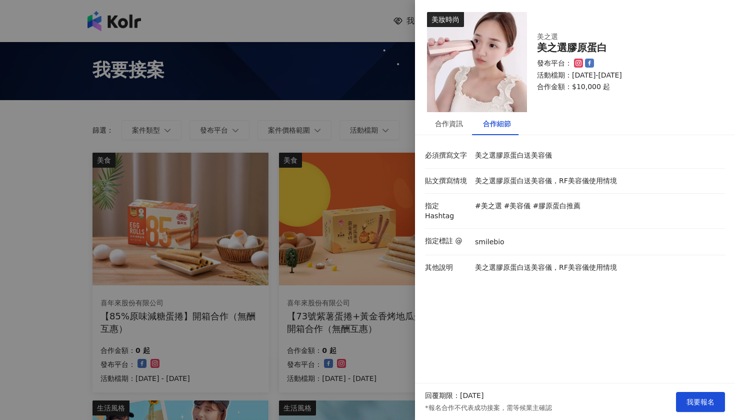
click at [393, 258] on div at bounding box center [367, 210] width 735 height 420
